Goal: Navigation & Orientation: Find specific page/section

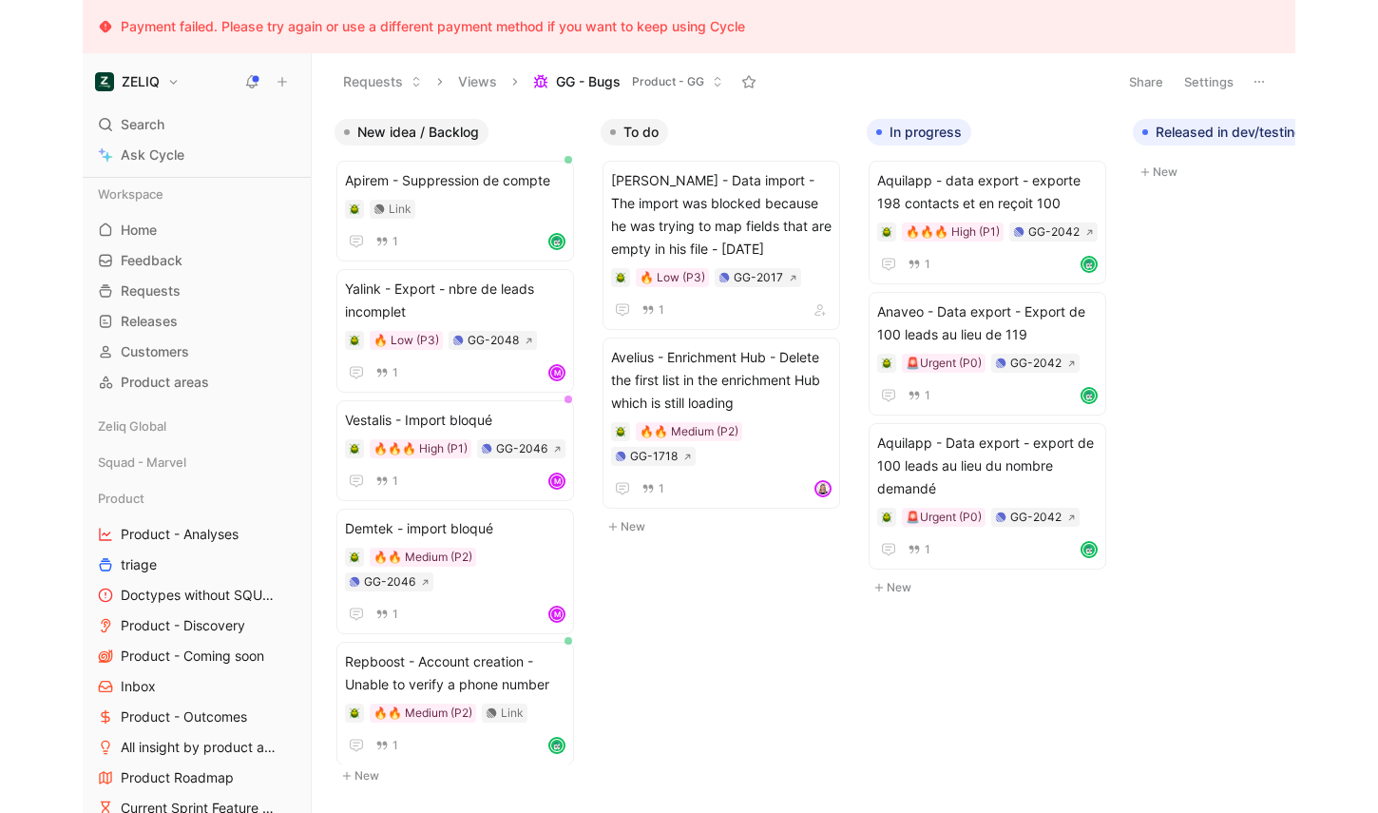
scroll to position [383, 0]
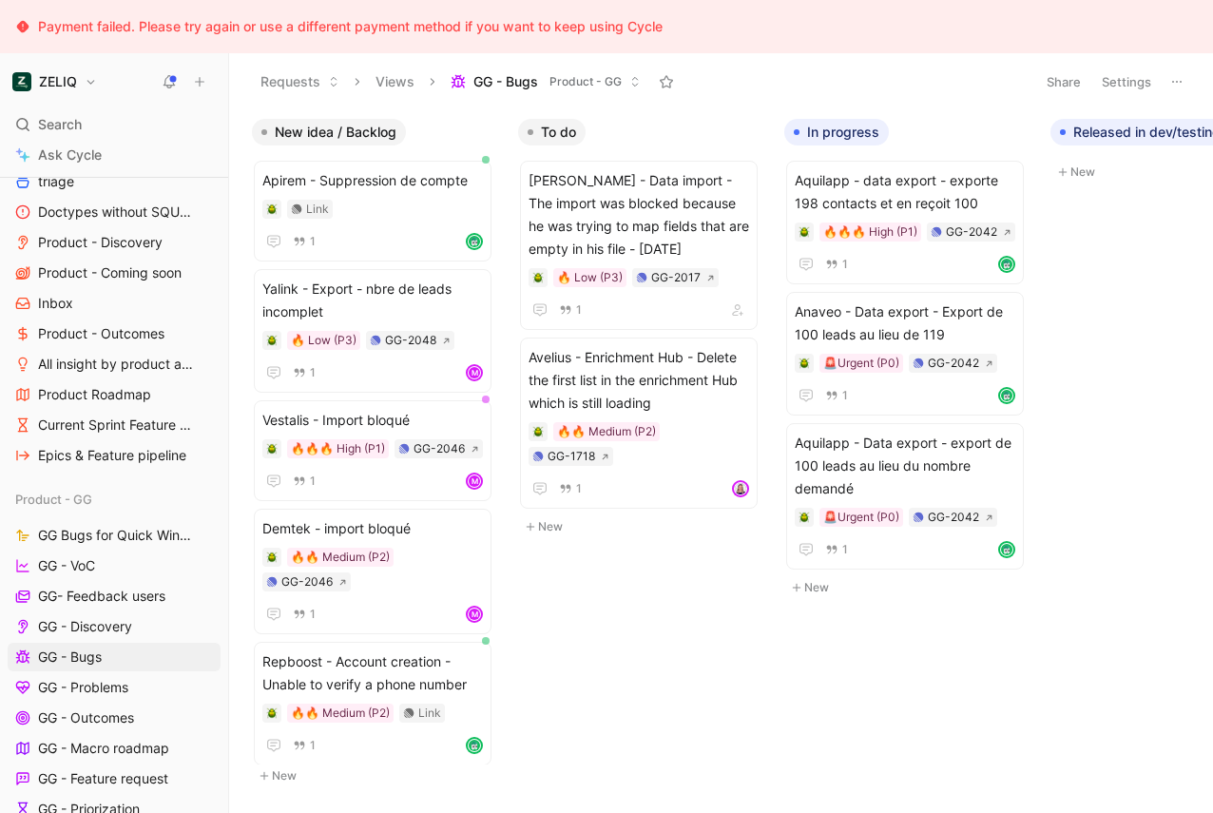
click at [1107, 253] on body "Payment failed. Please try again or use a different payment method if you want …" at bounding box center [606, 406] width 1213 height 813
click at [995, 25] on div "Payment failed. Please try again or use a different payment method if you want …" at bounding box center [606, 26] width 1213 height 53
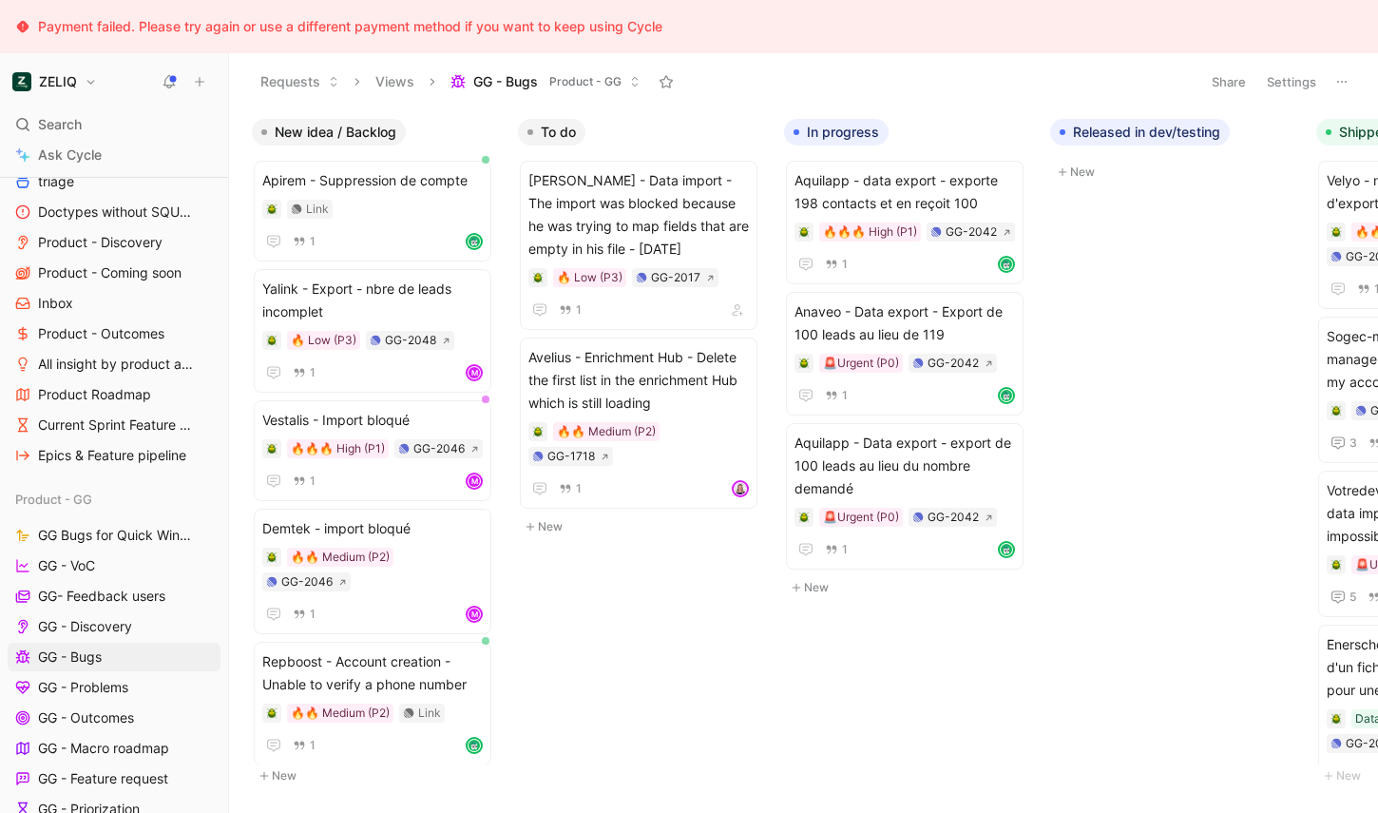
click at [135, 13] on div "Payment failed. Please try again or use a different payment method if you want …" at bounding box center [689, 26] width 1378 height 53
click at [129, 39] on div "Payment failed. Please try again or use a different payment method if you want …" at bounding box center [689, 26] width 1378 height 53
click at [117, 25] on div "Payment failed. Please try again or use a different payment method if you want …" at bounding box center [350, 26] width 624 height 23
click at [61, 144] on span "Ask Cycle" at bounding box center [70, 155] width 64 height 23
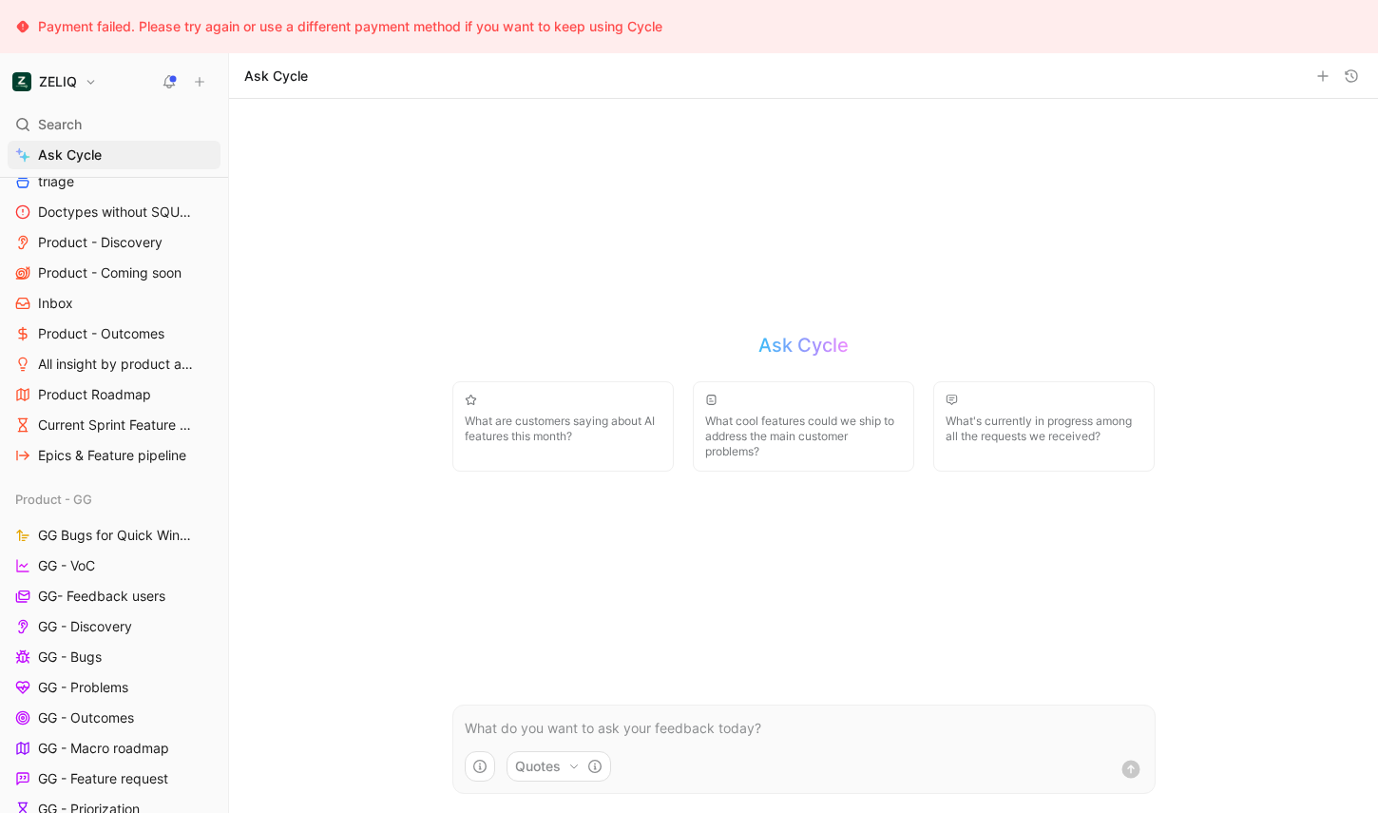
click at [559, 768] on button "Quotes" at bounding box center [559, 766] width 105 height 30
click at [566, 775] on html "Payment failed. Please try again or use a different payment method if you want …" at bounding box center [689, 406] width 1378 height 813
click at [59, 131] on span "Search" at bounding box center [60, 124] width 44 height 23
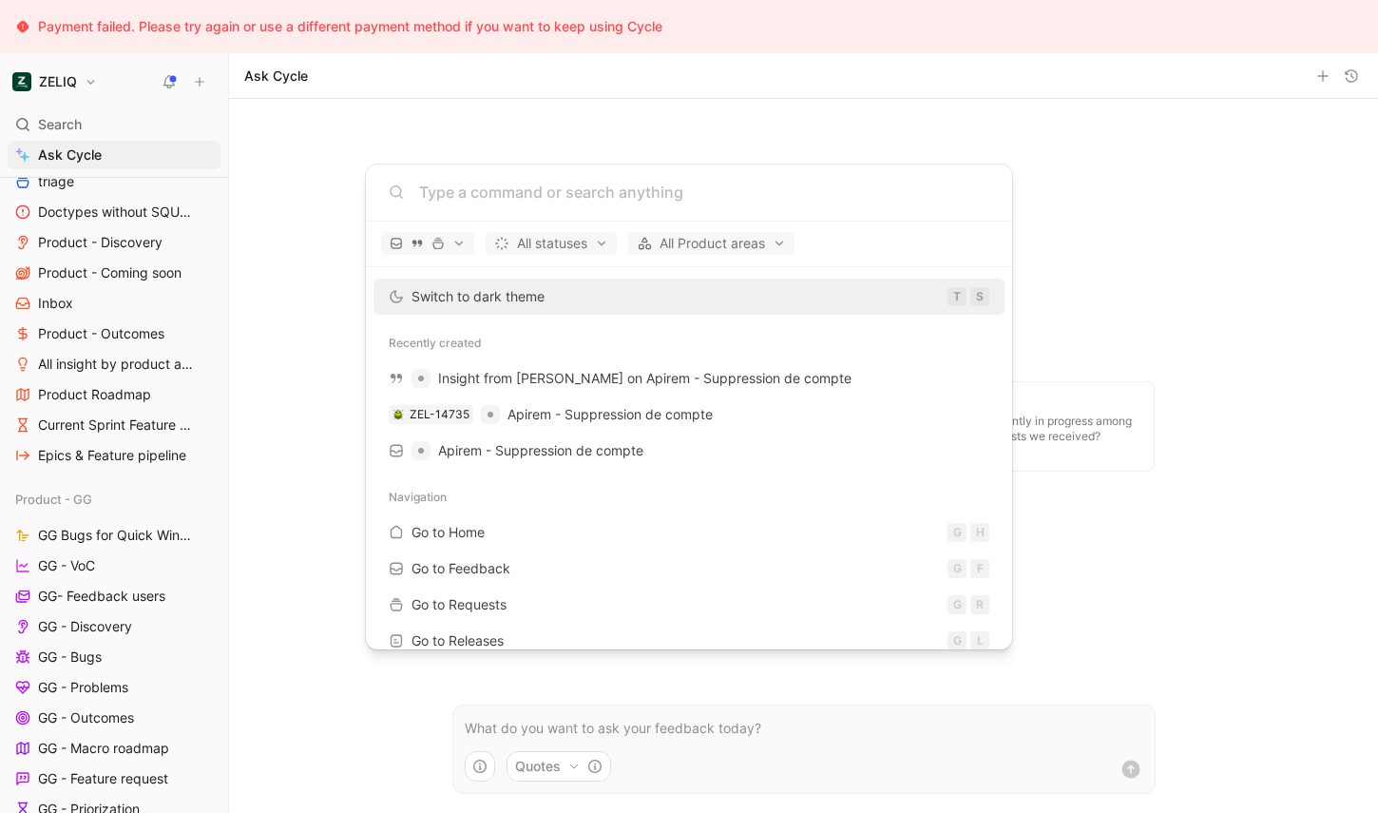
click at [318, 109] on body "Payment failed. Please try again or use a different payment method if you want …" at bounding box center [689, 406] width 1378 height 813
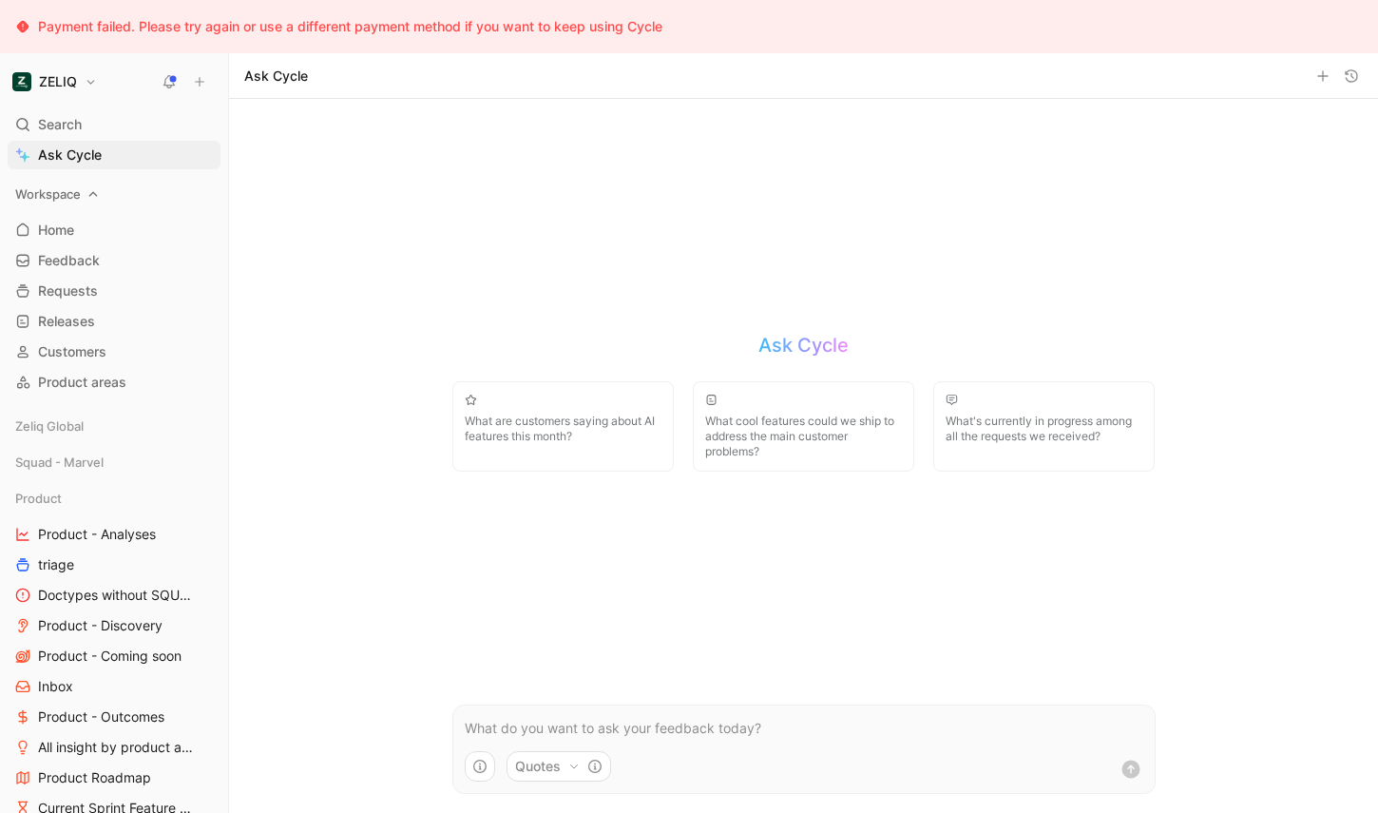
click at [50, 205] on div "Workspace" at bounding box center [114, 194] width 213 height 29
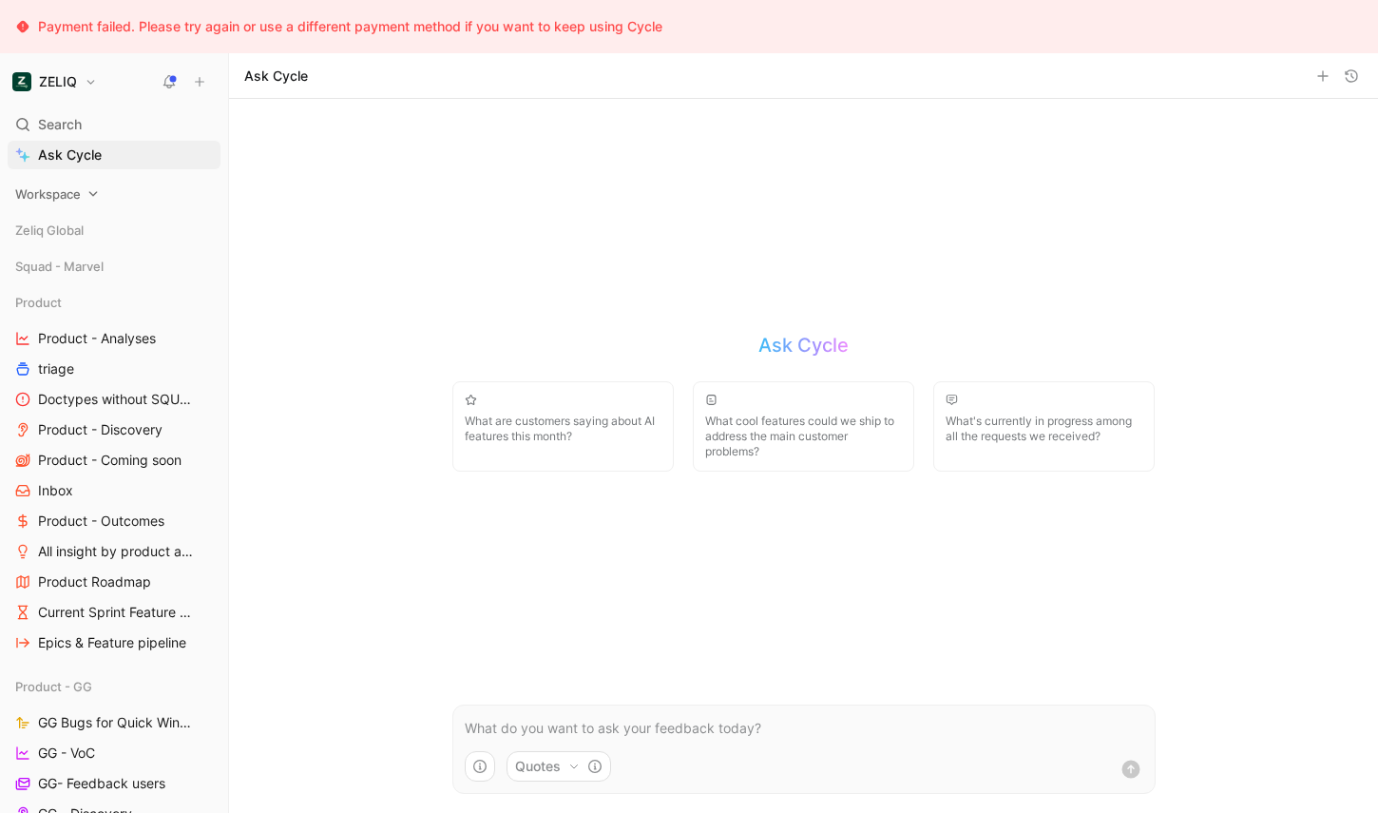
click at [42, 188] on span "Workspace" at bounding box center [48, 193] width 66 height 19
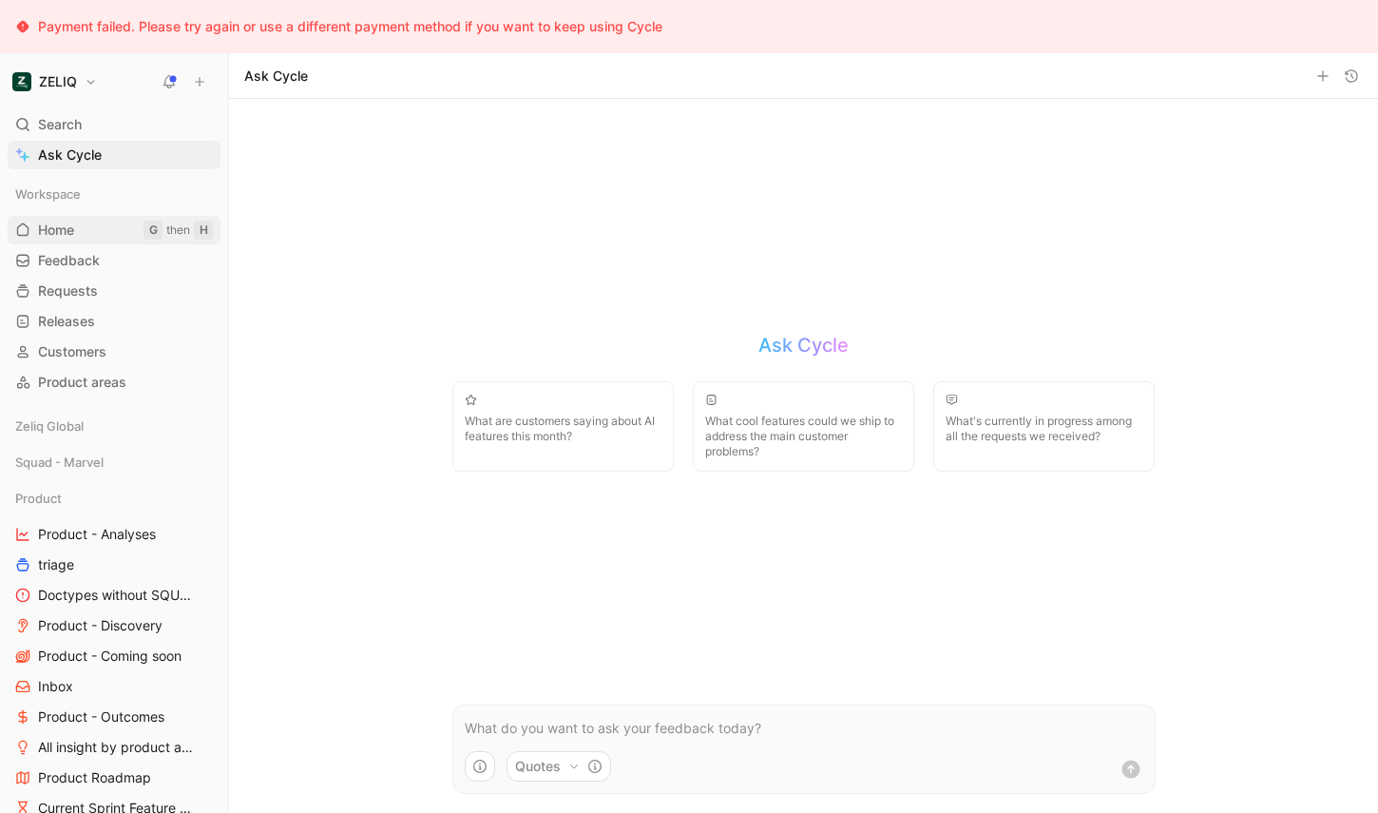
click at [51, 236] on span "Home" at bounding box center [56, 229] width 36 height 19
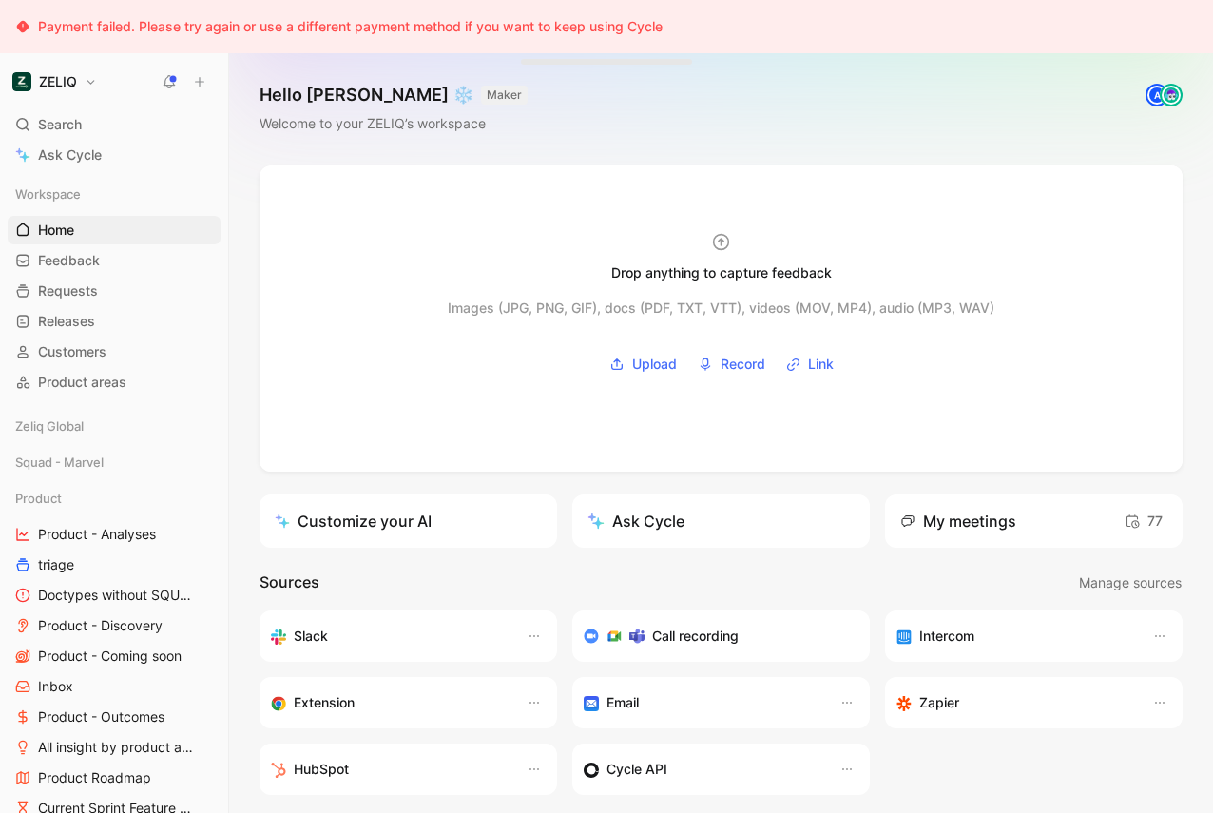
click at [58, 77] on h1 "ZELIQ" at bounding box center [58, 81] width 38 height 17
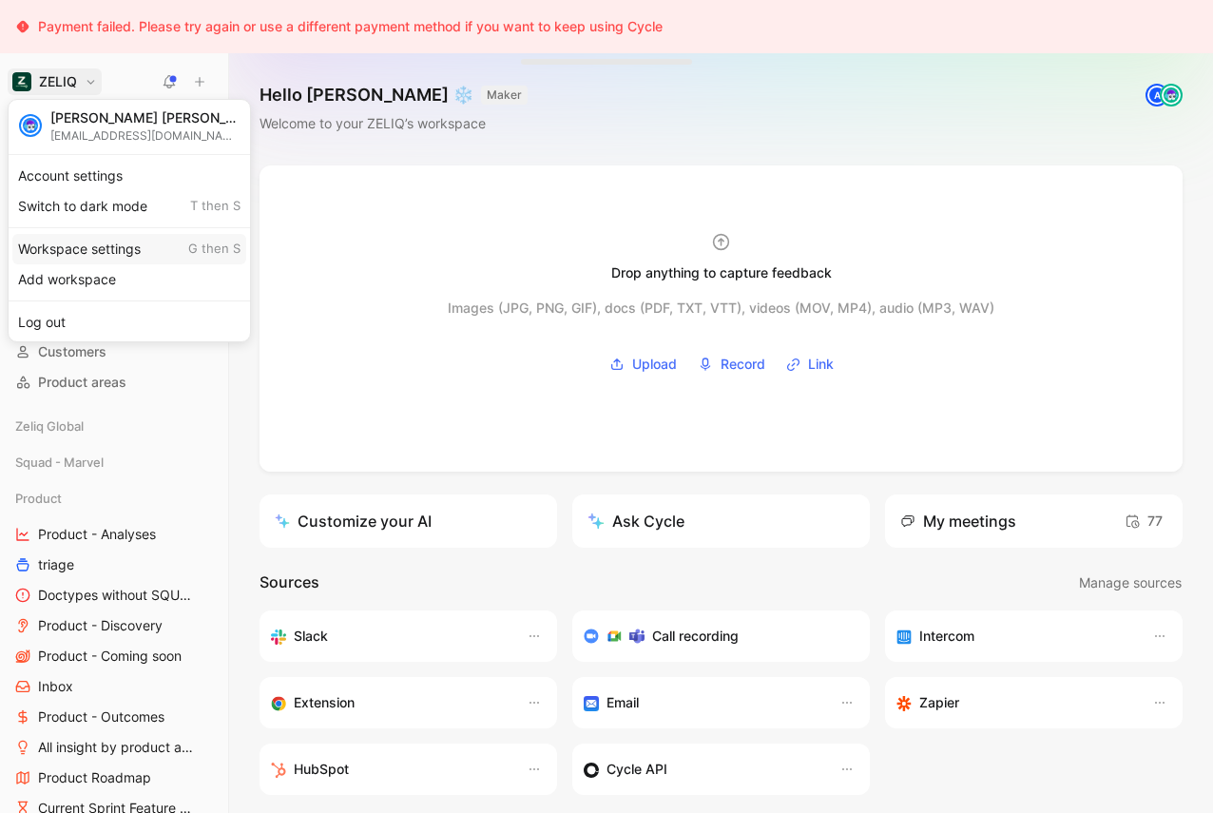
click at [77, 244] on div "Workspace settings G then S" at bounding box center [129, 249] width 234 height 30
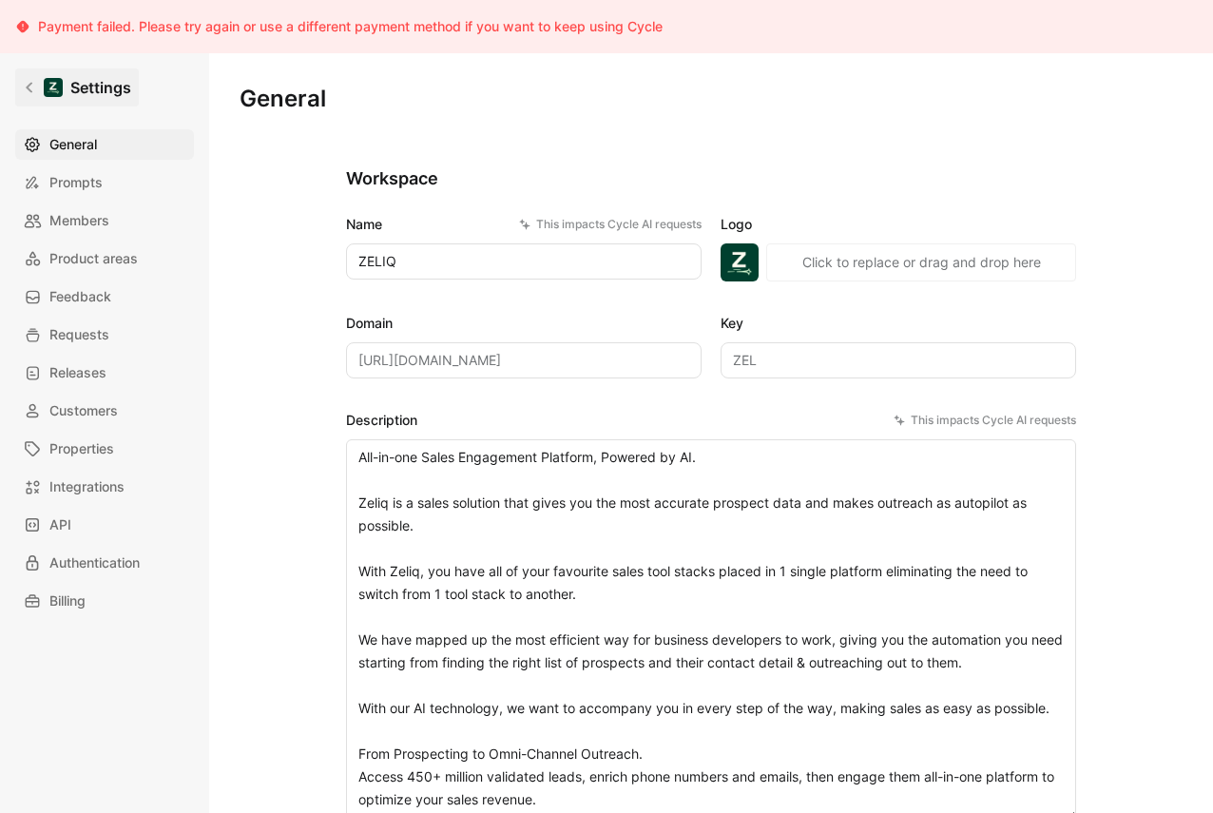
click at [32, 92] on icon at bounding box center [29, 87] width 13 height 13
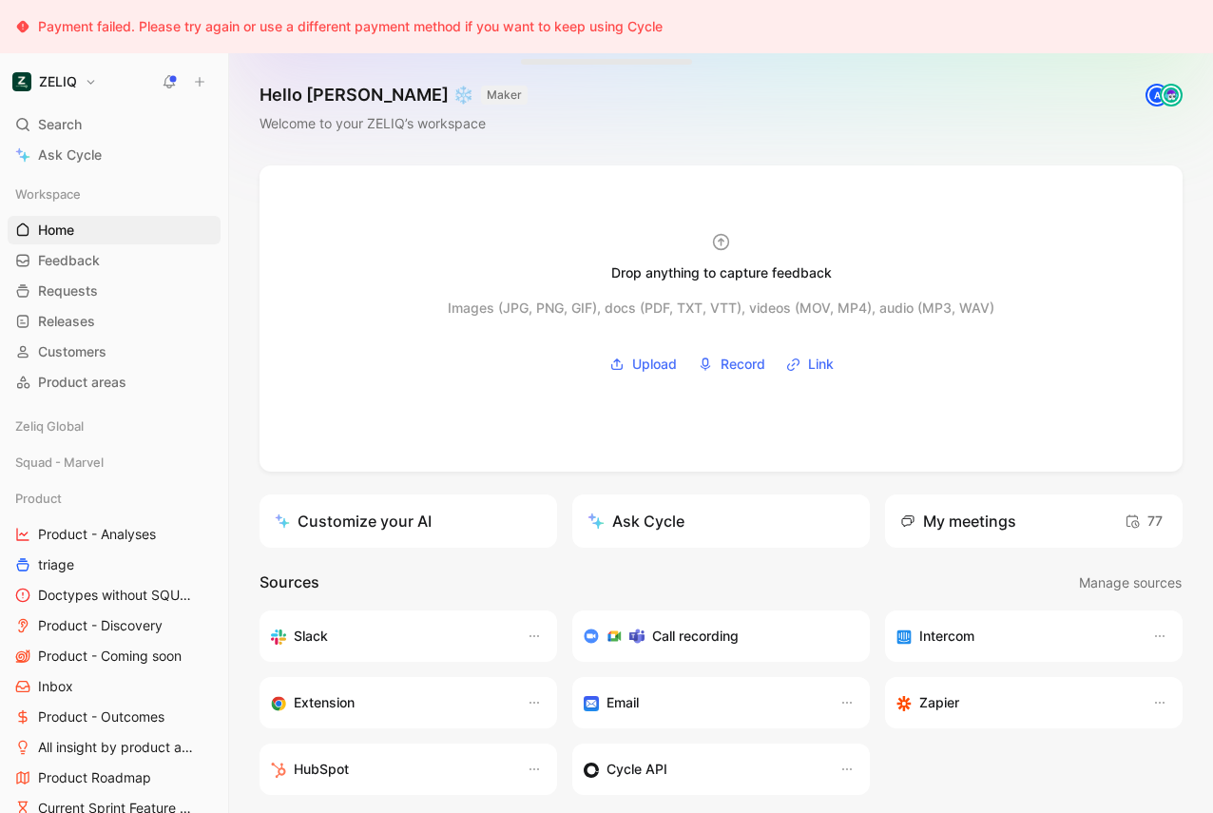
click at [60, 61] on div "ZELIQ Search ⌘ K Ask Cycle Workspace Home G then H Feedback G then F Requests G…" at bounding box center [114, 432] width 228 height 759
click at [60, 76] on h1 "ZELIQ" at bounding box center [58, 81] width 38 height 17
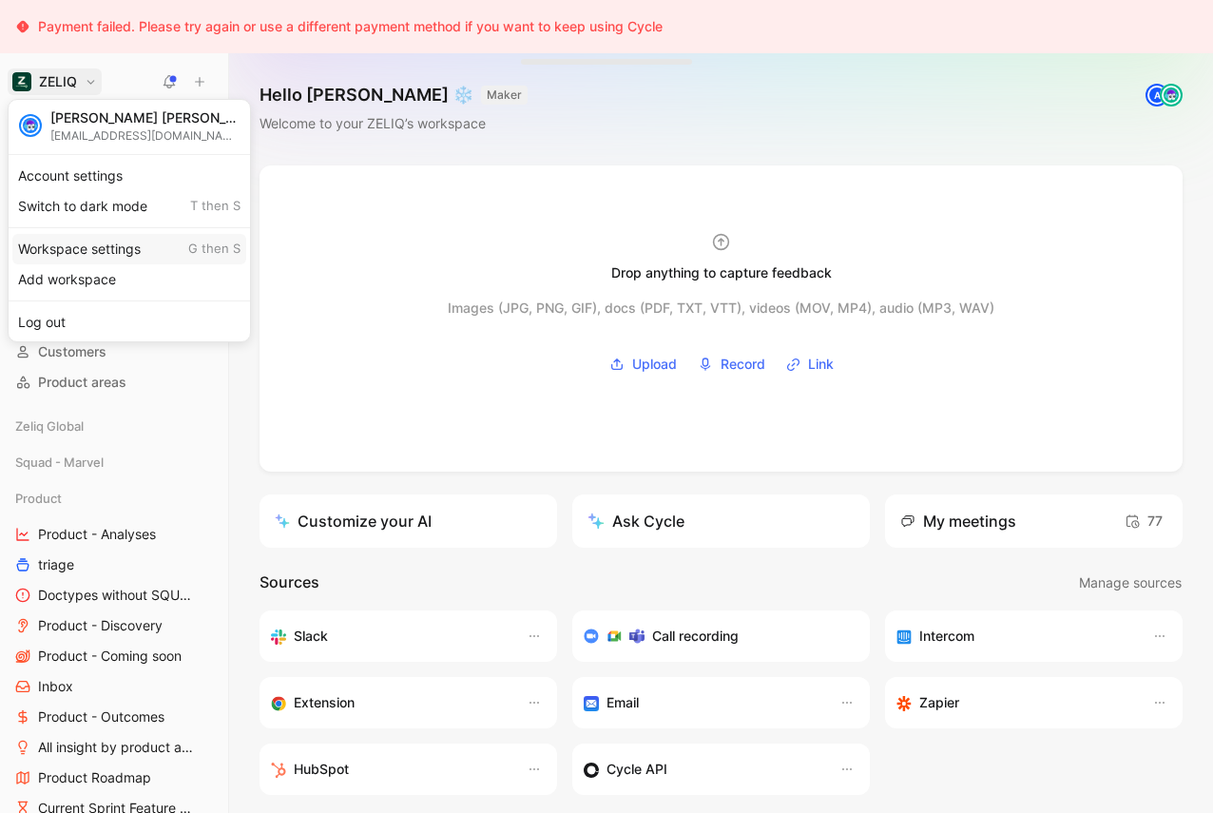
click at [73, 241] on div "Workspace settings G then S" at bounding box center [129, 249] width 234 height 30
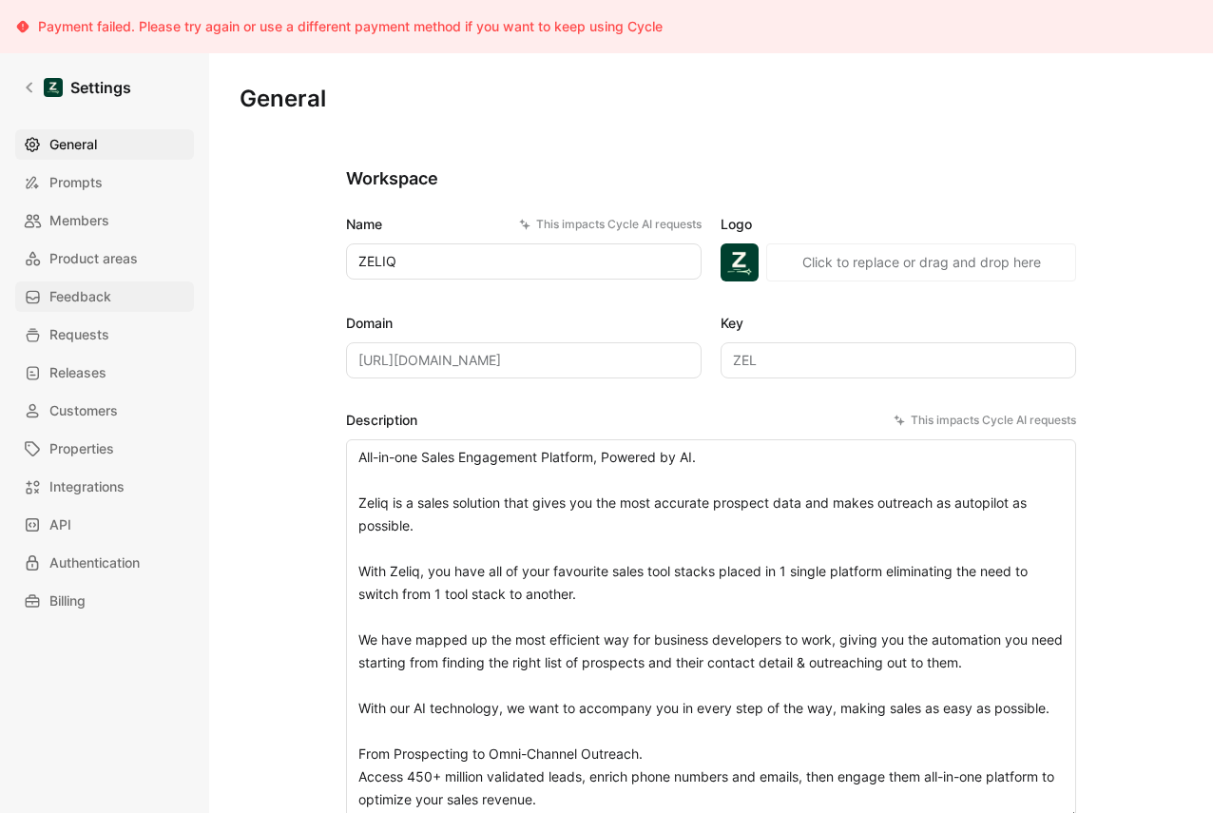
click at [81, 301] on span "Feedback" at bounding box center [80, 296] width 62 height 23
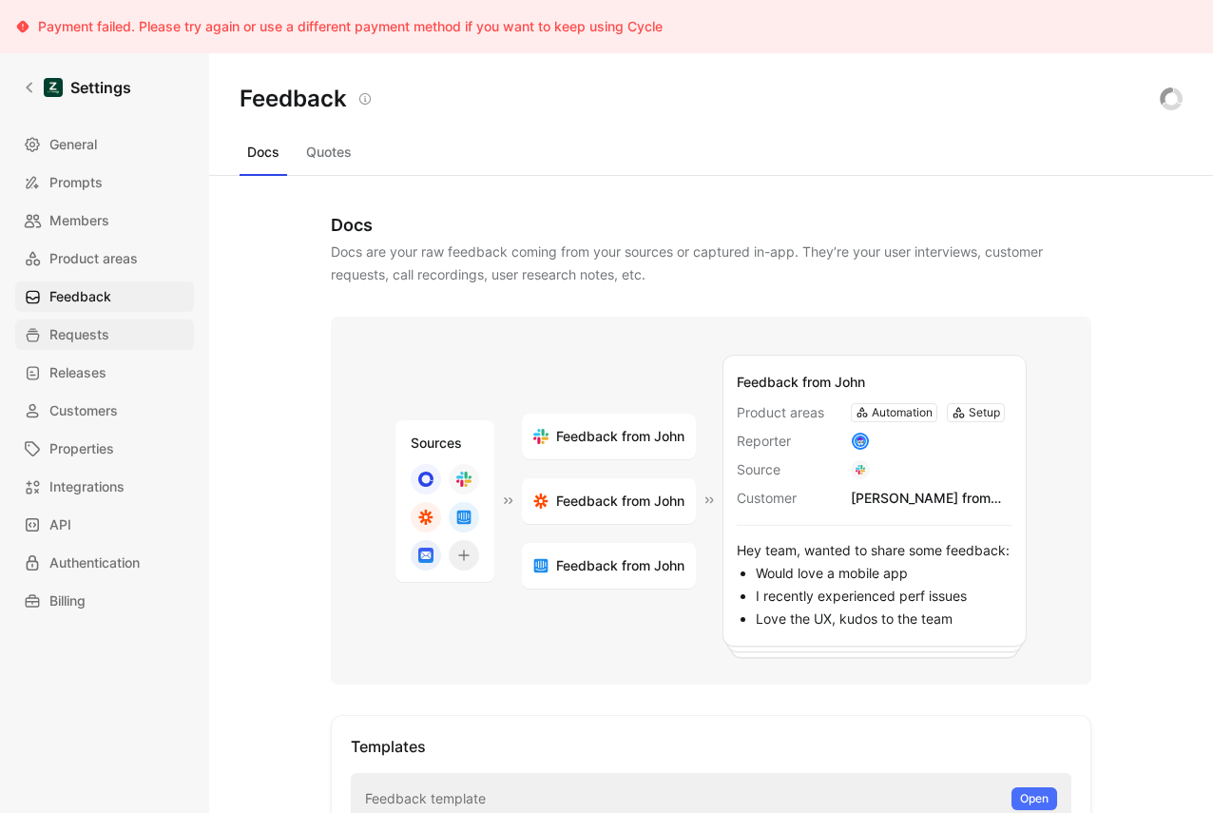
click at [74, 326] on span "Requests" at bounding box center [79, 334] width 60 height 23
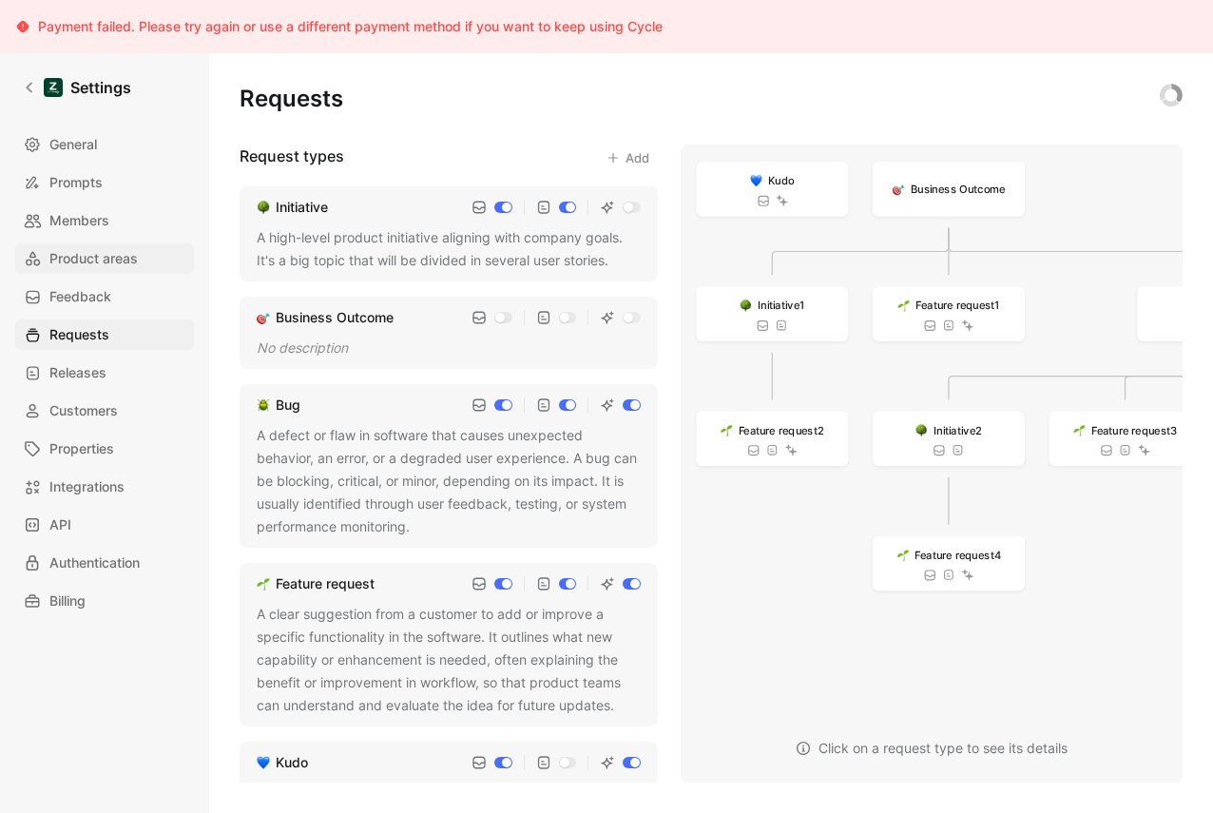
click at [81, 258] on span "Product areas" at bounding box center [93, 258] width 88 height 23
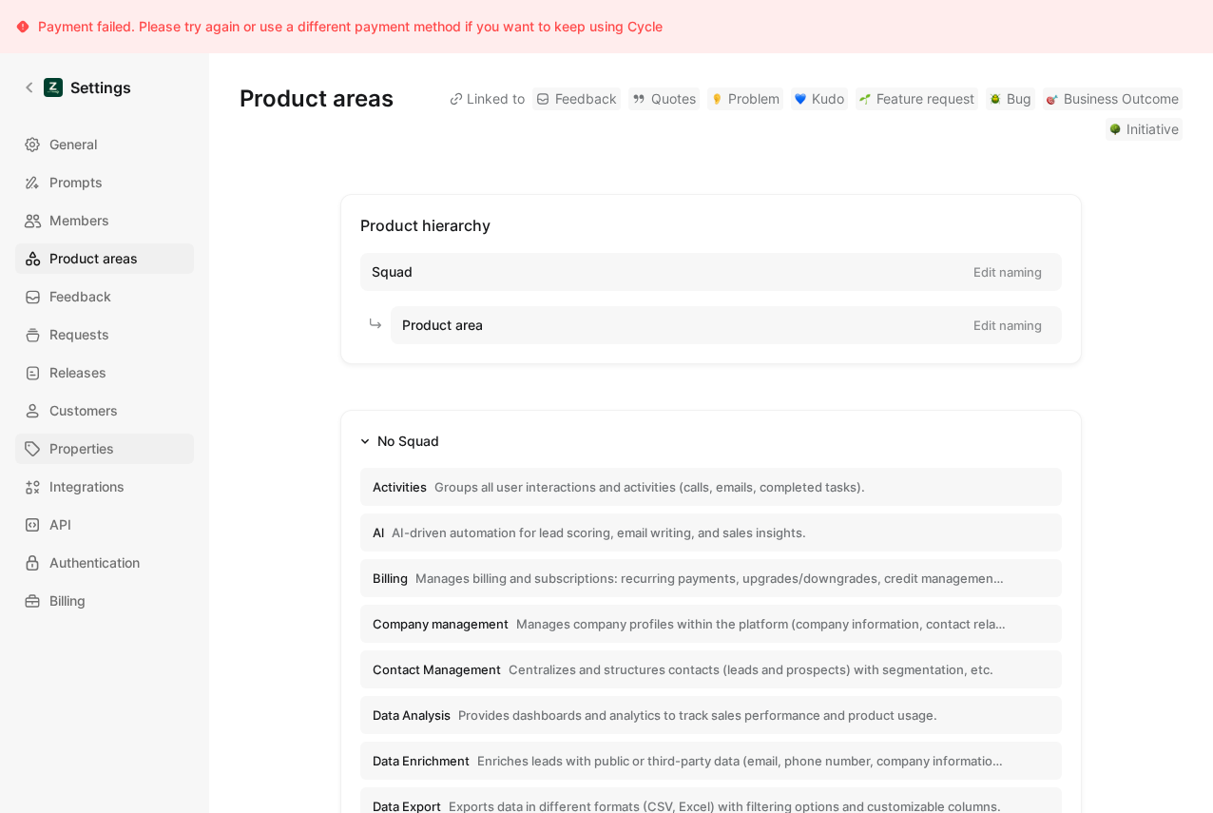
click at [68, 450] on span "Properties" at bounding box center [81, 448] width 65 height 23
